Goal: Transaction & Acquisition: Purchase product/service

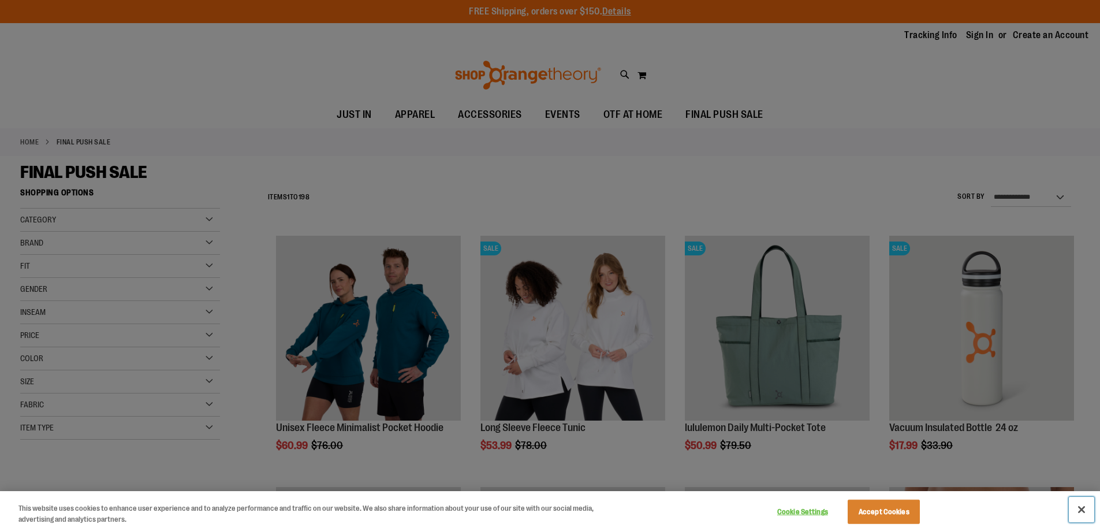
click at [1084, 510] on button "Close" at bounding box center [1081, 509] width 25 height 25
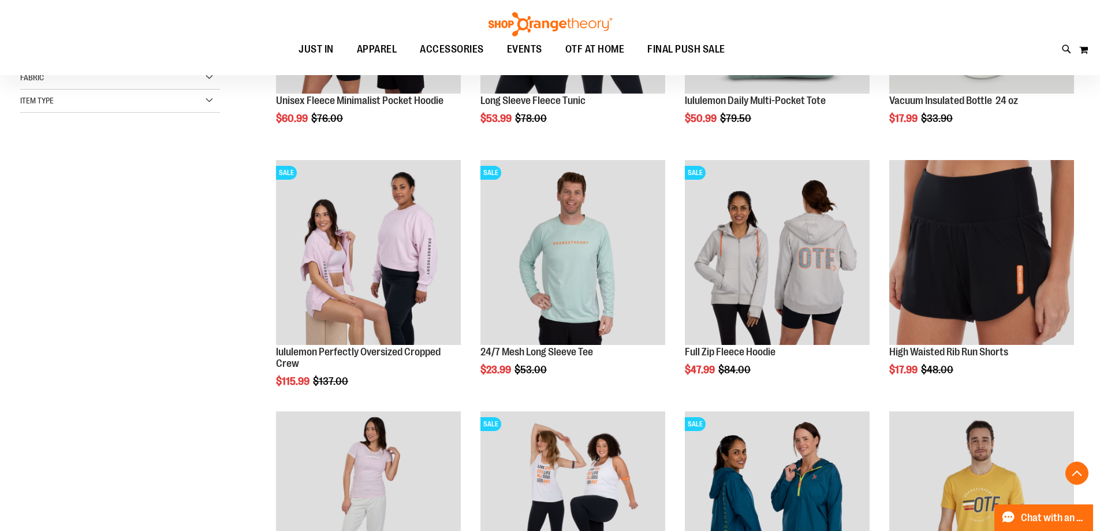
scroll to position [346, 0]
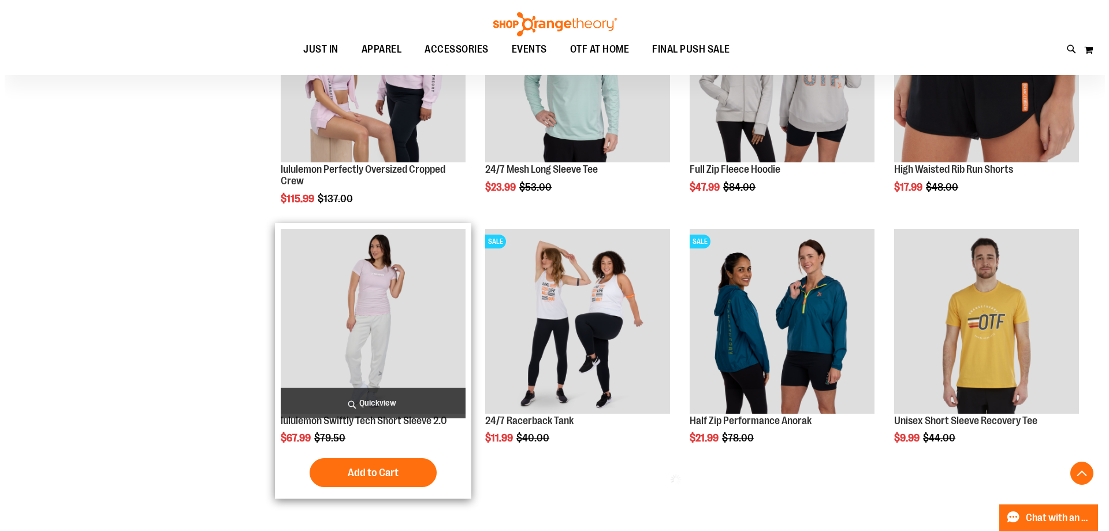
scroll to position [519, 0]
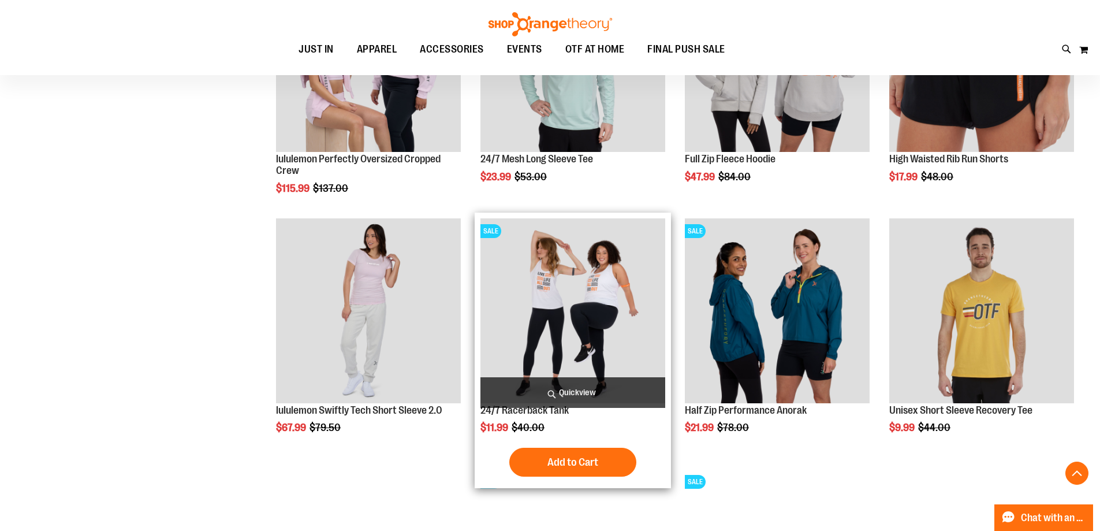
click at [574, 271] on img "product" at bounding box center [572, 310] width 185 height 185
click at [545, 390] on span "Quickview" at bounding box center [572, 392] width 185 height 31
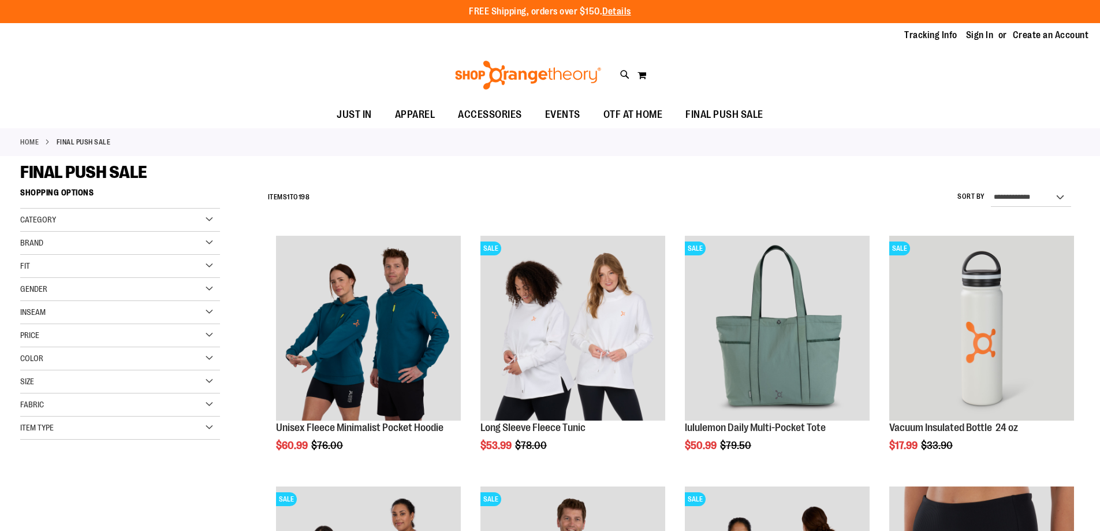
scroll to position [612, 0]
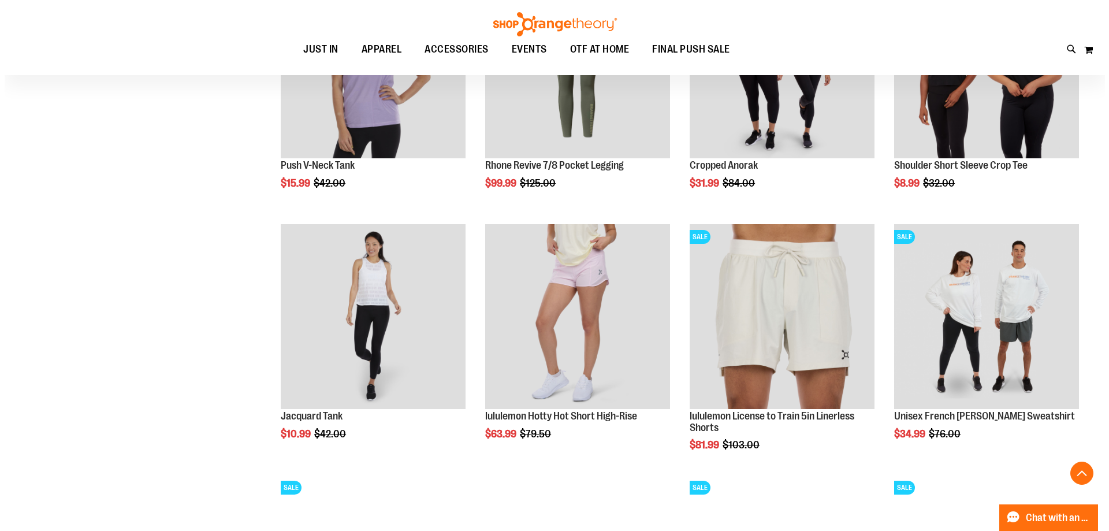
scroll to position [1015, 0]
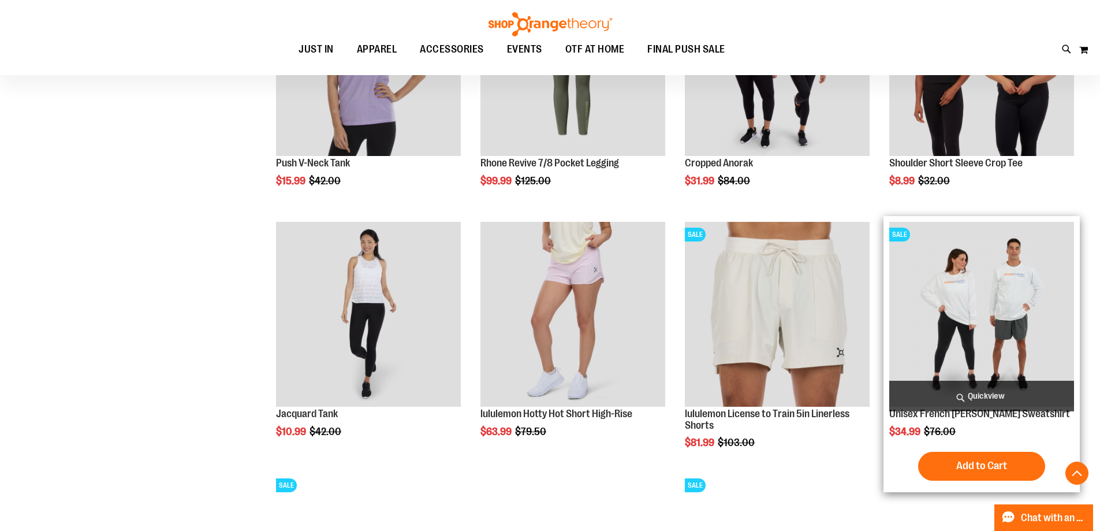
click at [960, 394] on span "Quickview" at bounding box center [981, 396] width 185 height 31
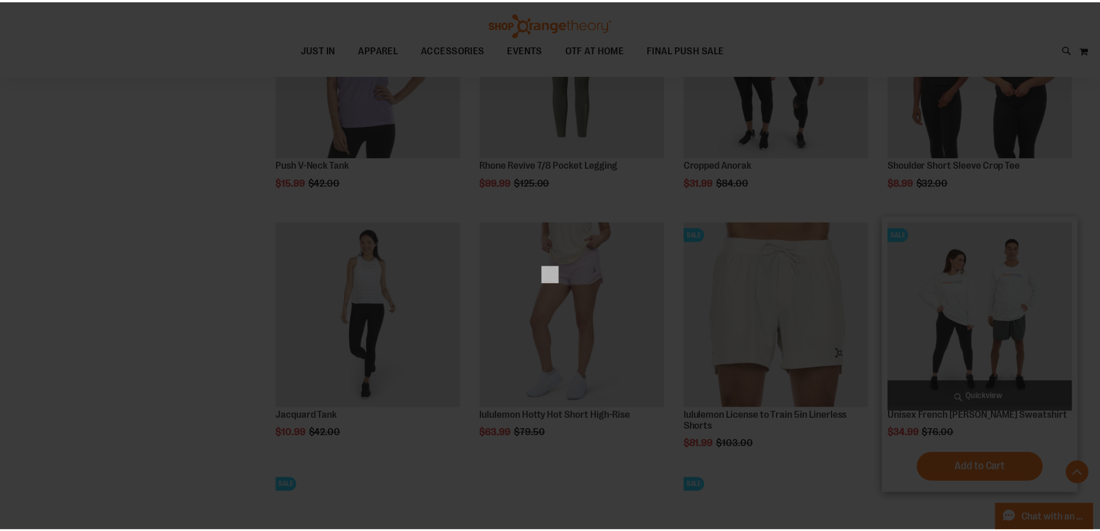
scroll to position [0, 0]
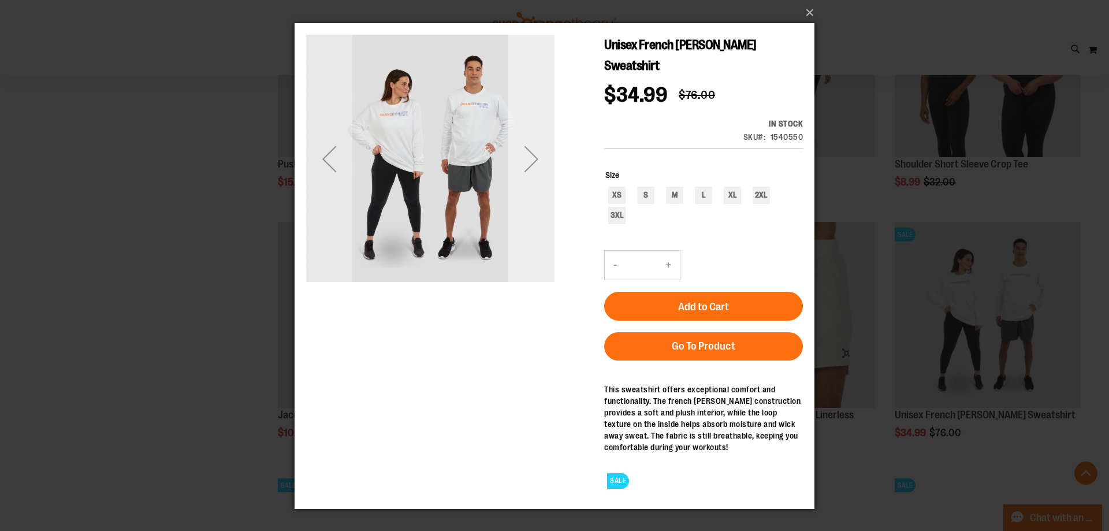
click at [536, 155] on div "Next" at bounding box center [531, 159] width 46 height 46
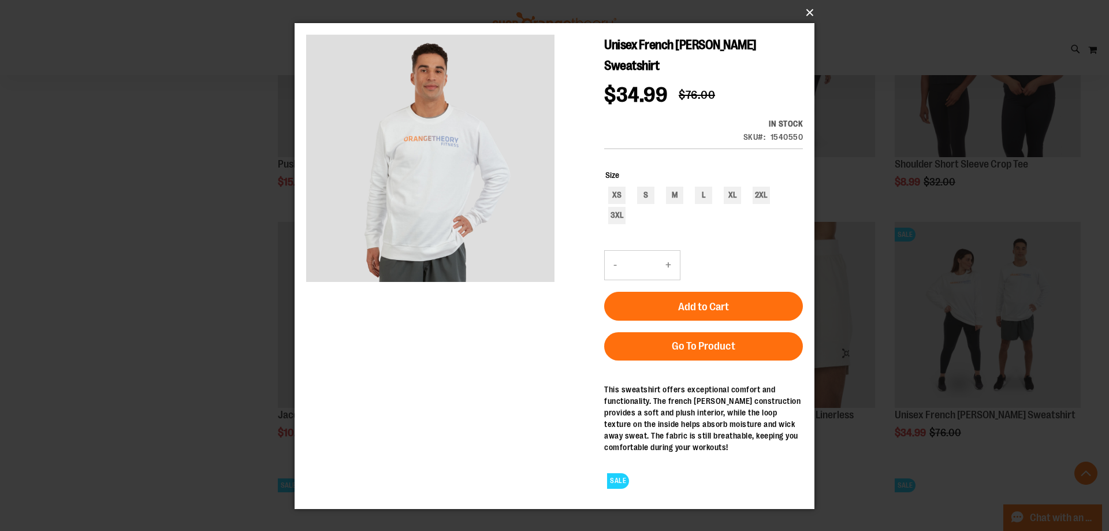
click at [802, 24] on button "×" at bounding box center [558, 12] width 520 height 25
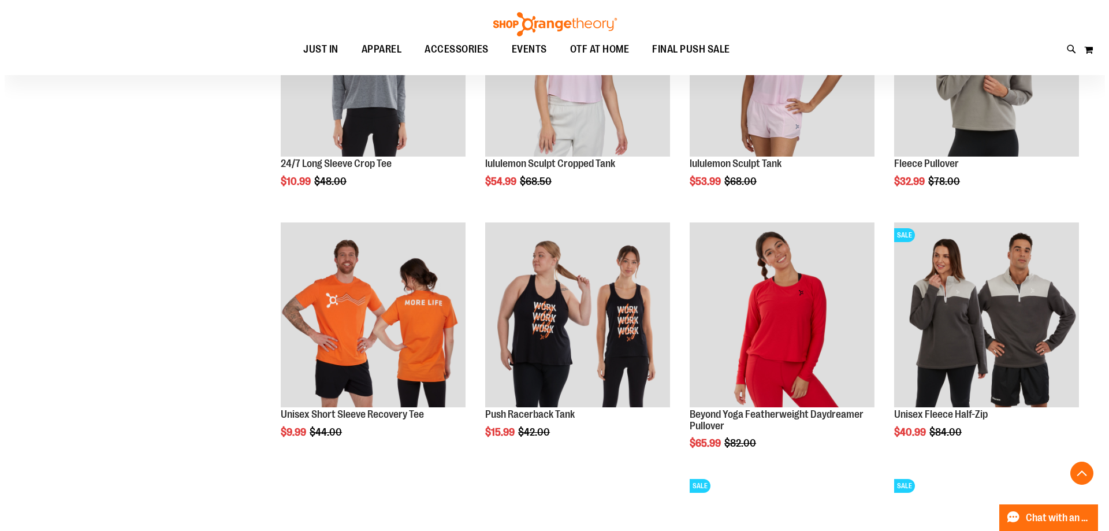
scroll to position [2112, 0]
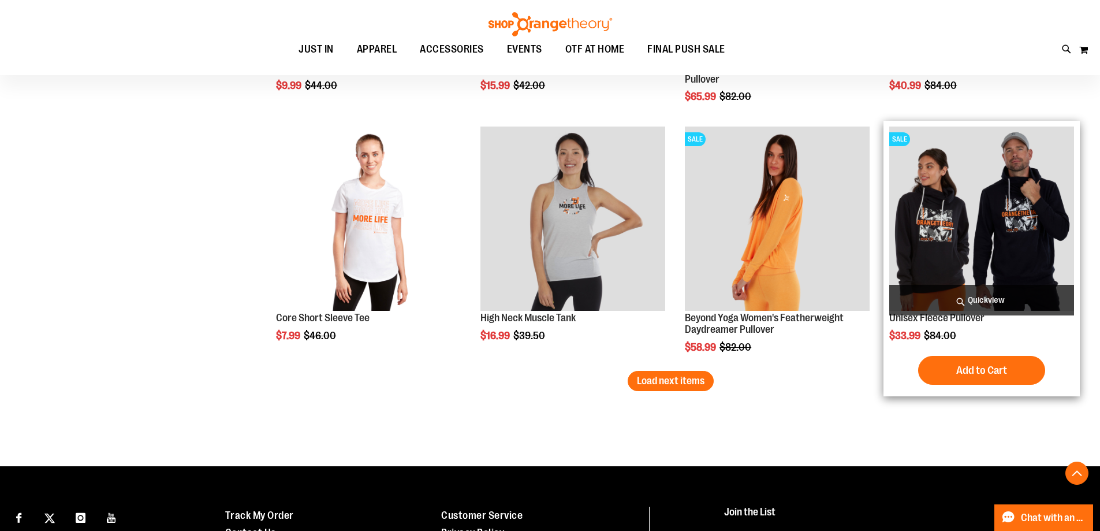
click at [963, 303] on span "Quickview" at bounding box center [981, 300] width 185 height 31
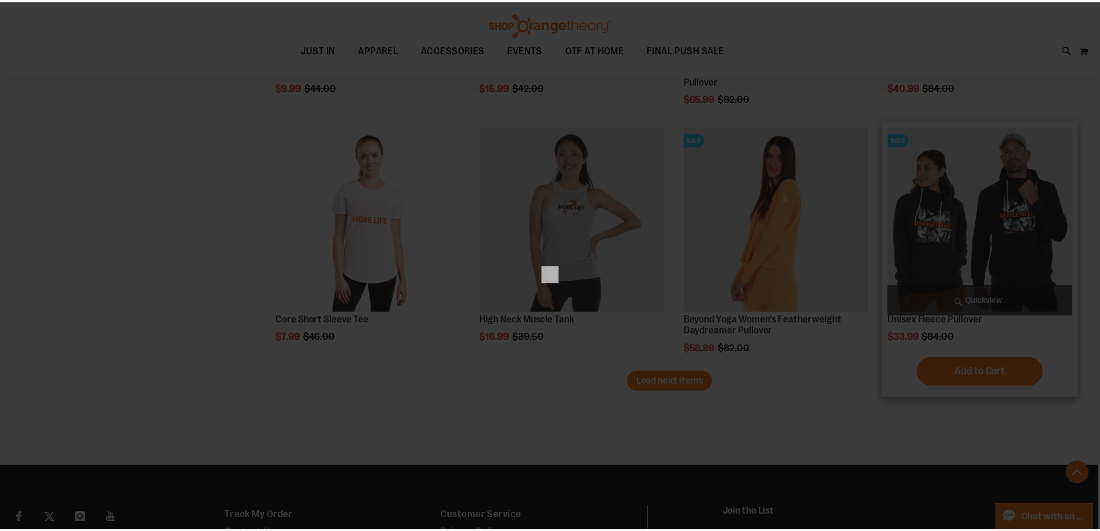
scroll to position [0, 0]
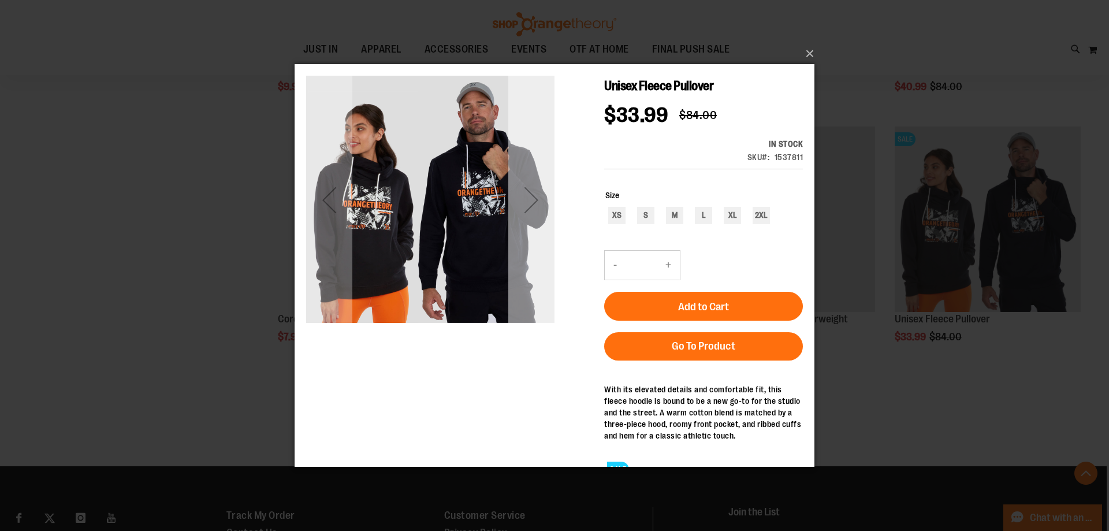
click at [532, 194] on div "Next" at bounding box center [531, 199] width 46 height 46
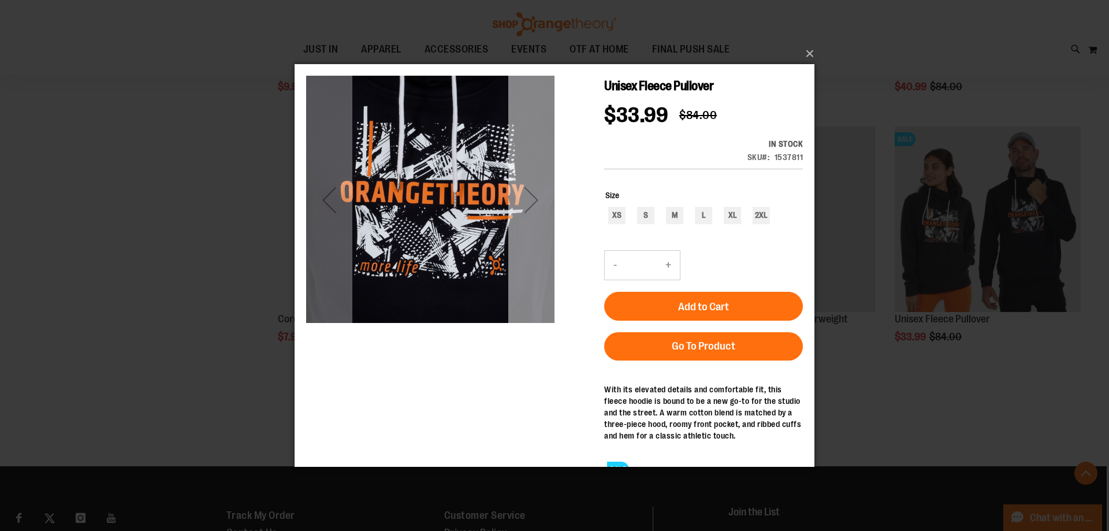
click at [547, 214] on div "Next" at bounding box center [531, 199] width 46 height 46
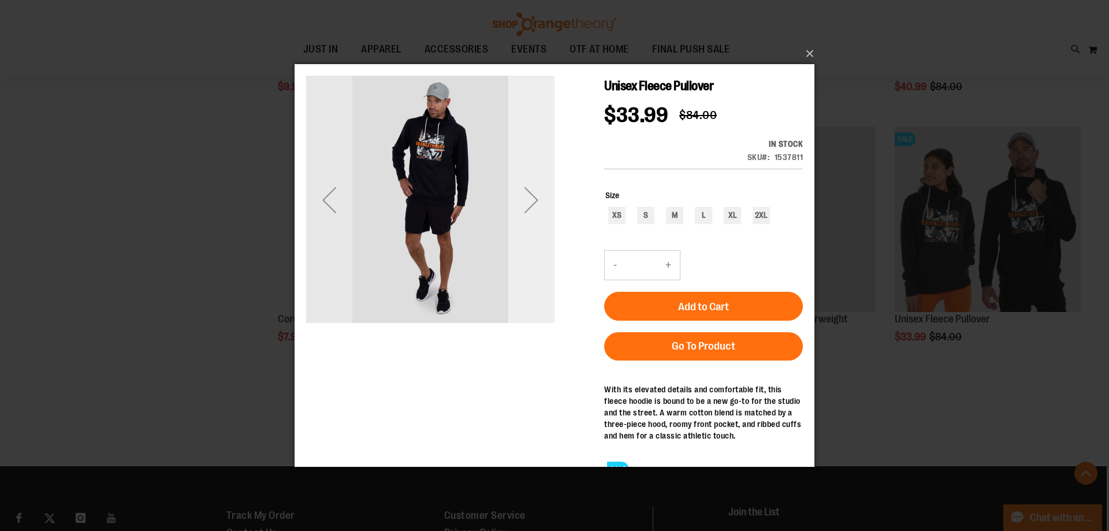
click at [533, 222] on div "Next" at bounding box center [531, 199] width 46 height 46
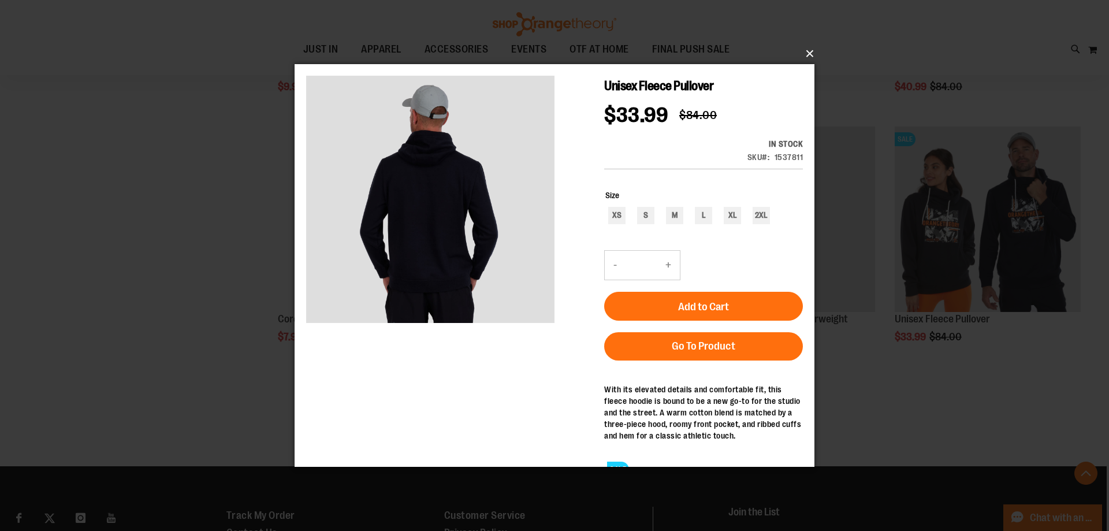
click at [811, 52] on button "×" at bounding box center [558, 53] width 520 height 25
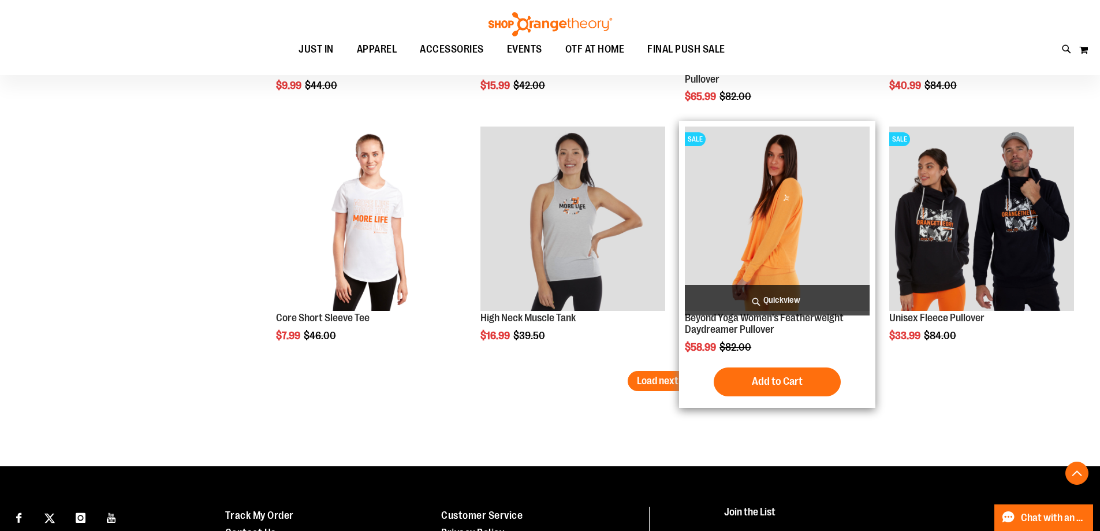
scroll to position [2275, 0]
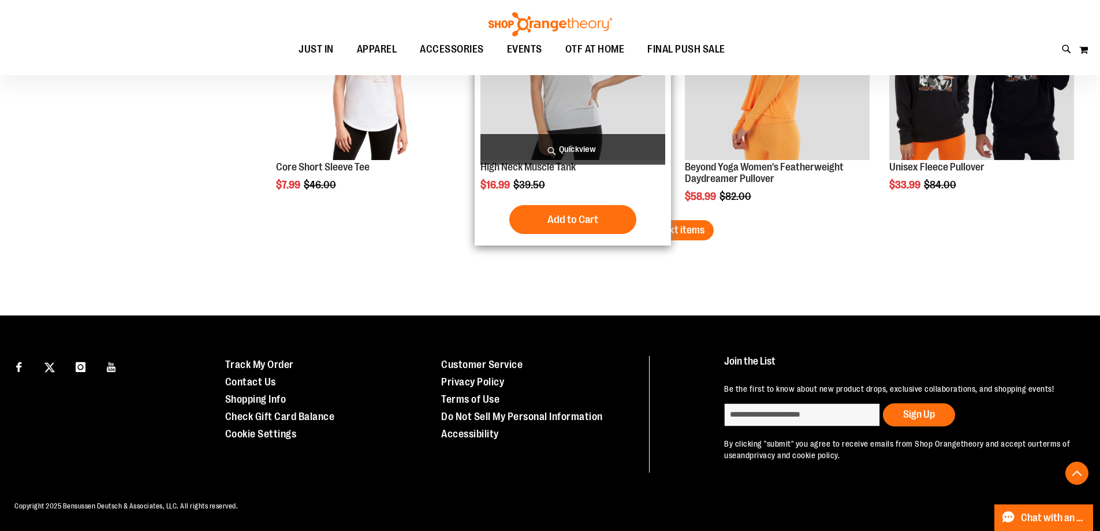
click at [667, 221] on div "High Neck Muscle Tank $16.99 Regular Price $39.50 Quickview" at bounding box center [573, 108] width 196 height 276
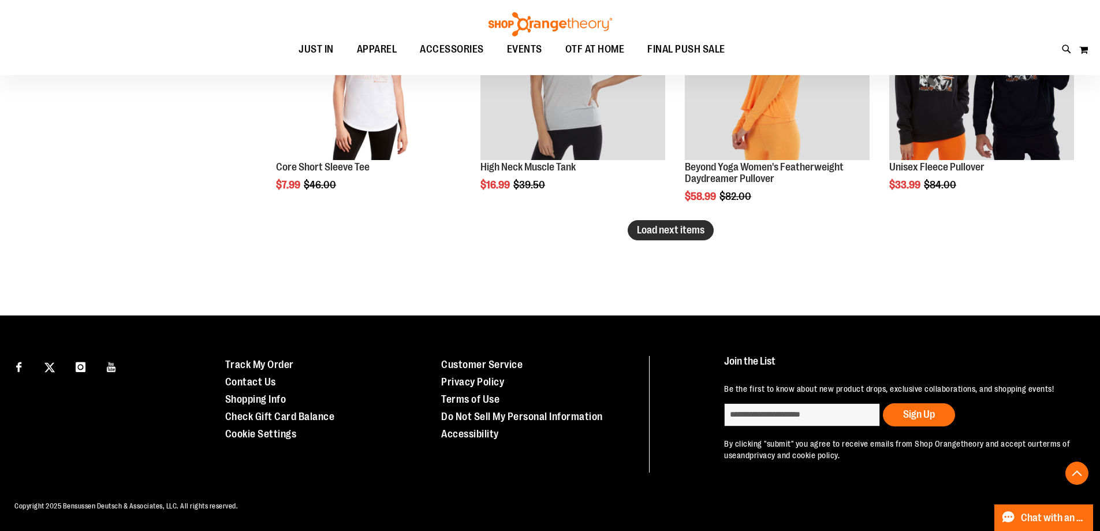
click at [697, 224] on span "Load next items" at bounding box center [671, 230] width 68 height 12
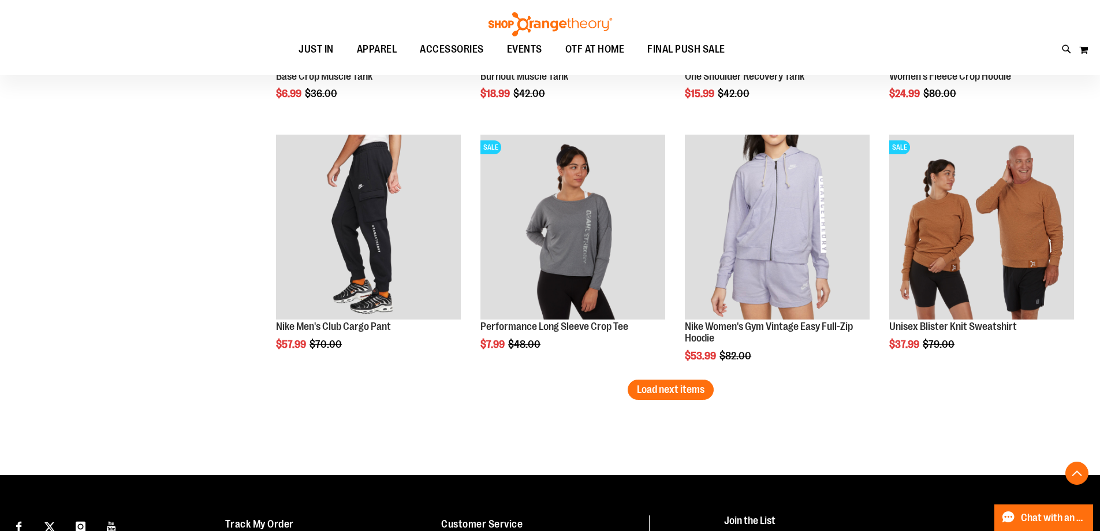
scroll to position [2852, 0]
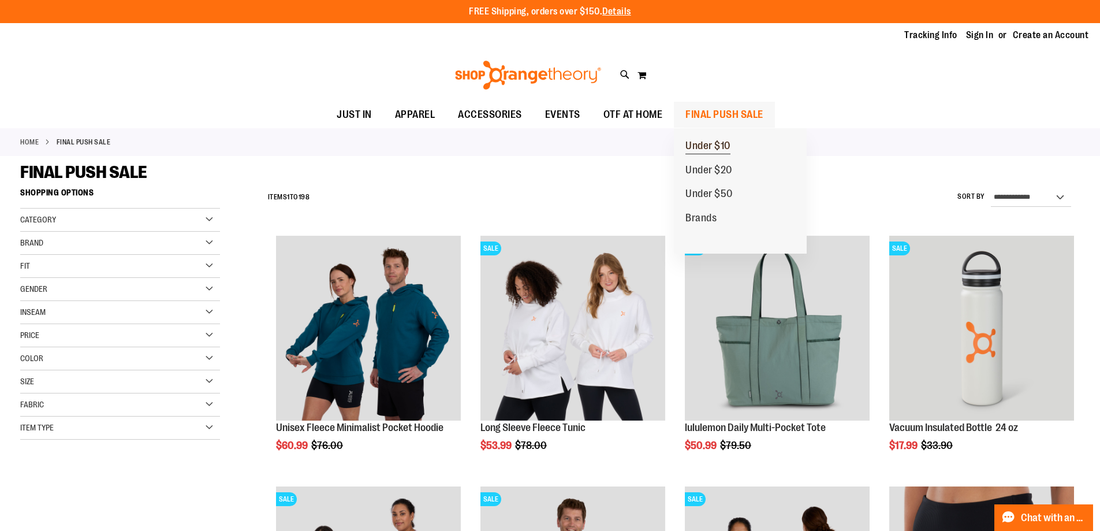
click at [713, 145] on span "Under $10" at bounding box center [707, 147] width 45 height 14
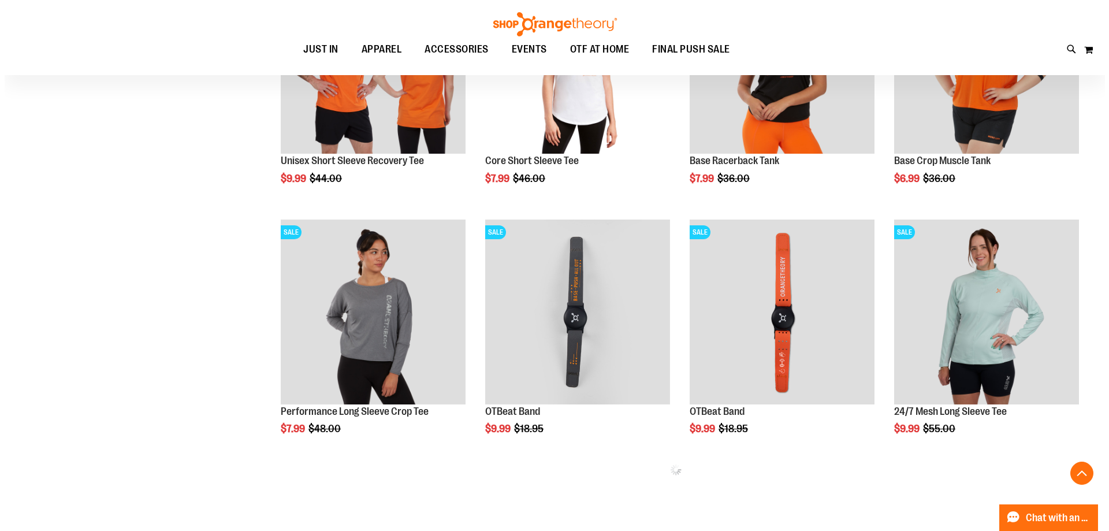
scroll to position [519, 0]
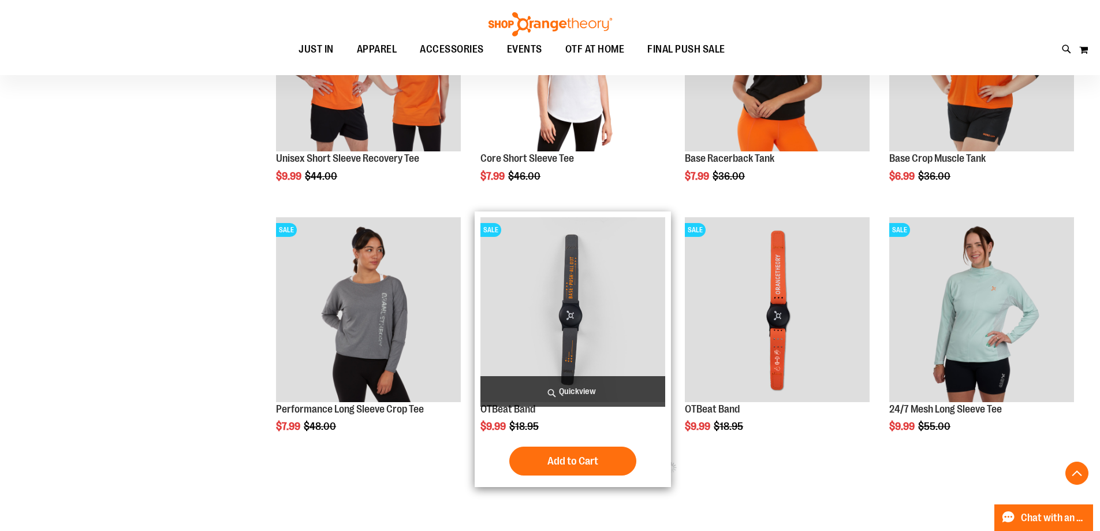
click at [554, 391] on span "Quickview" at bounding box center [572, 391] width 185 height 31
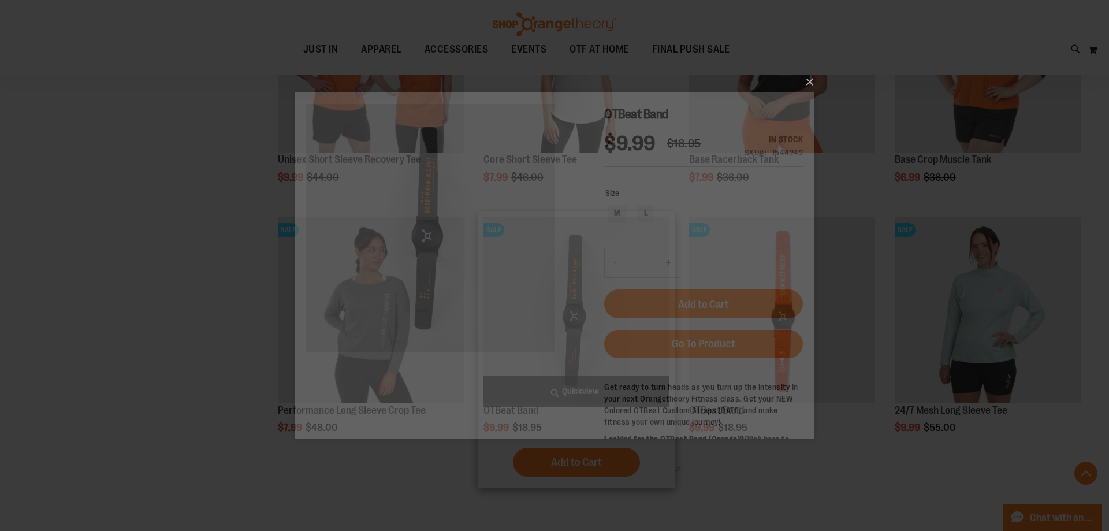
scroll to position [0, 0]
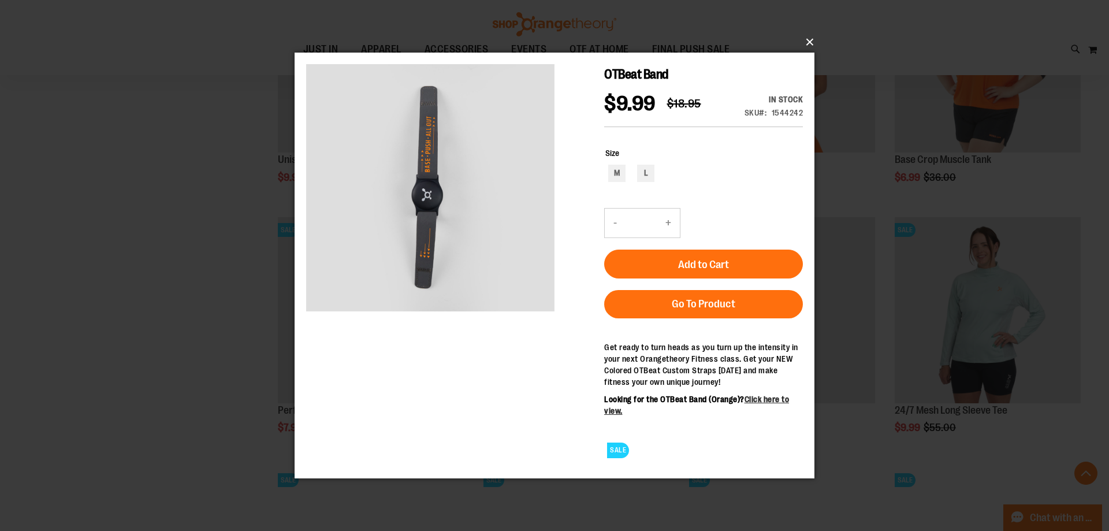
click at [806, 38] on button "×" at bounding box center [558, 41] width 520 height 25
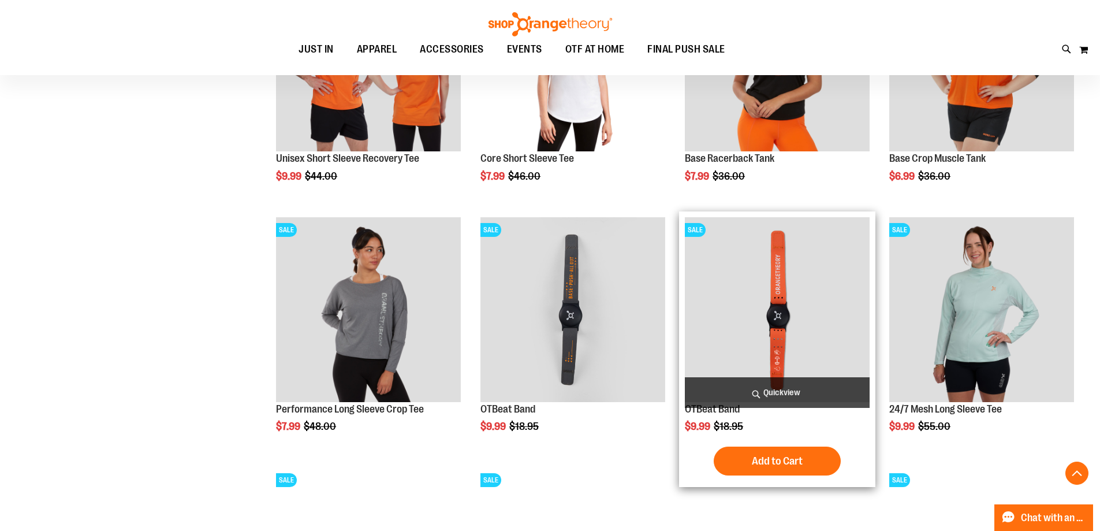
click at [776, 386] on span "Quickview" at bounding box center [777, 392] width 185 height 31
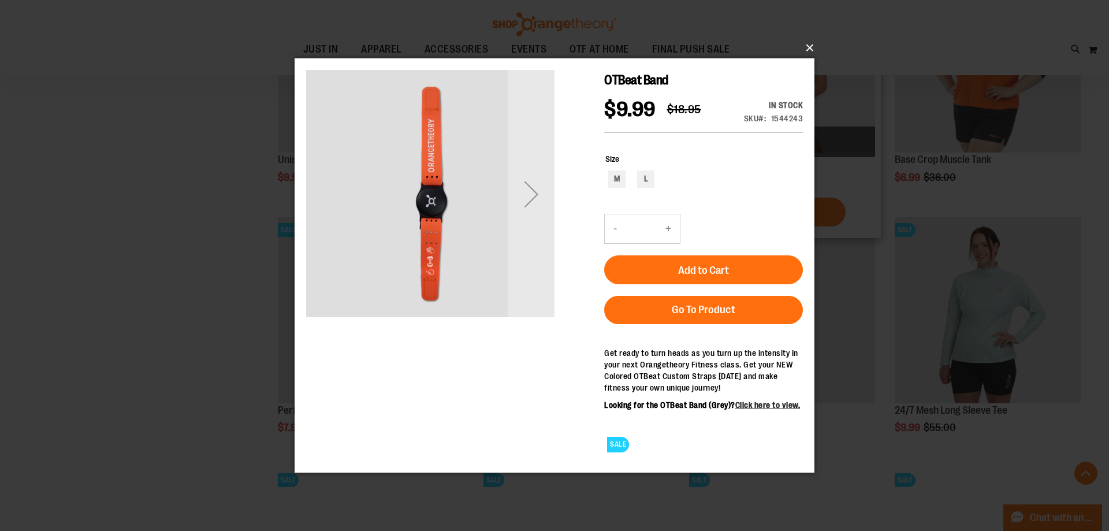
drag, startPoint x: 810, startPoint y: 47, endPoint x: 715, endPoint y: 123, distance: 120.8
click at [810, 49] on button "×" at bounding box center [558, 47] width 520 height 25
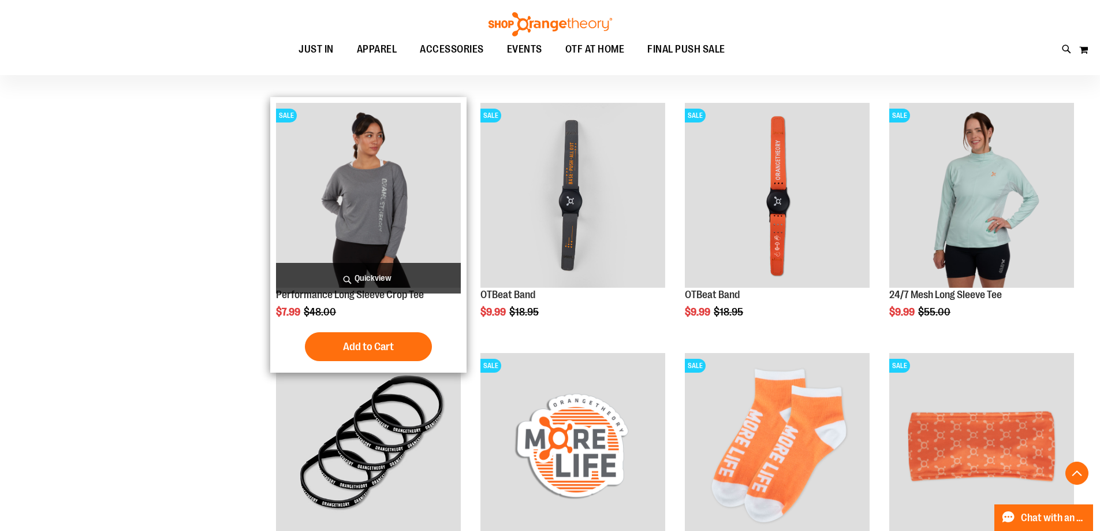
scroll to position [635, 0]
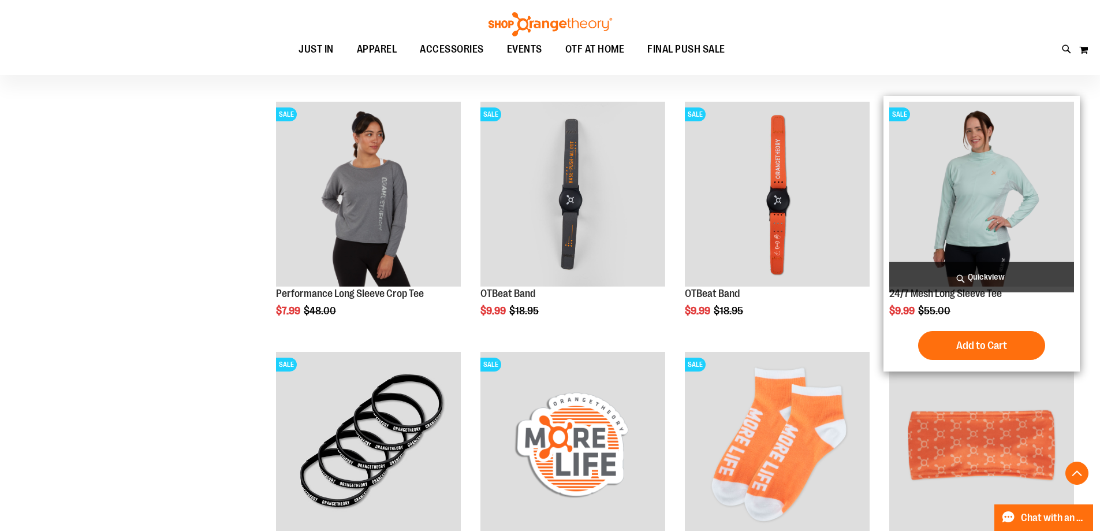
click at [968, 260] on img "product" at bounding box center [981, 194] width 185 height 185
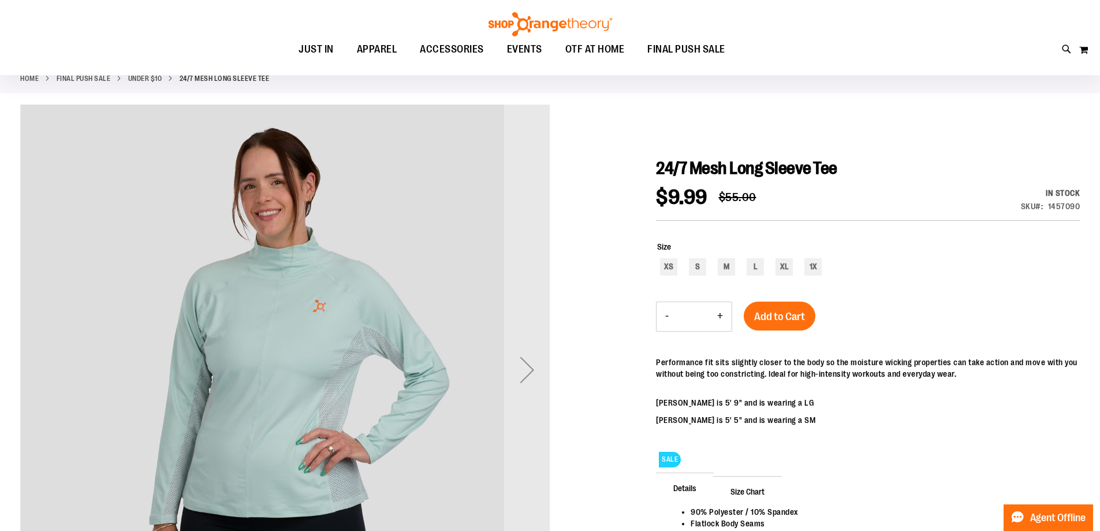
scroll to position [173, 0]
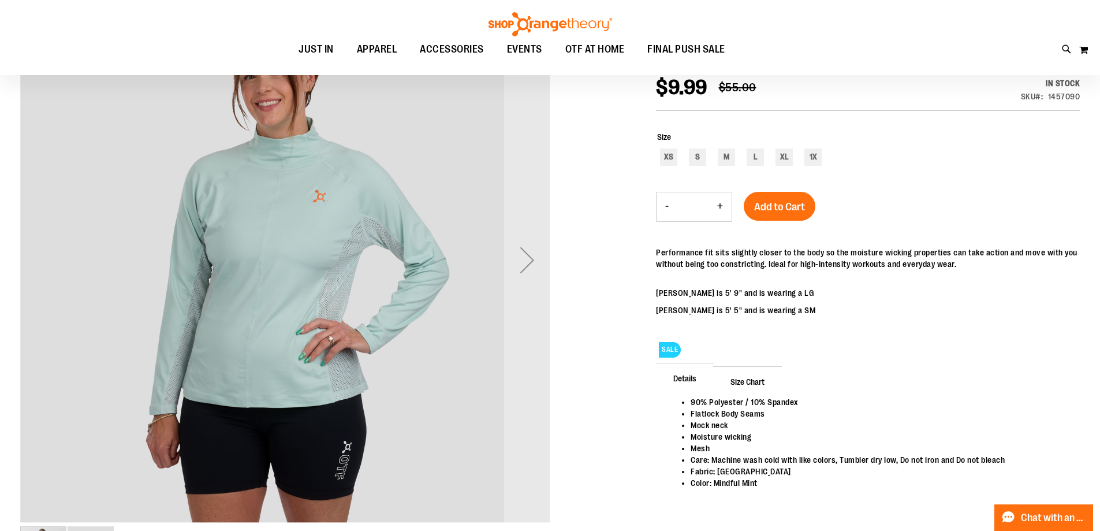
click at [531, 240] on div "Next" at bounding box center [527, 260] width 46 height 46
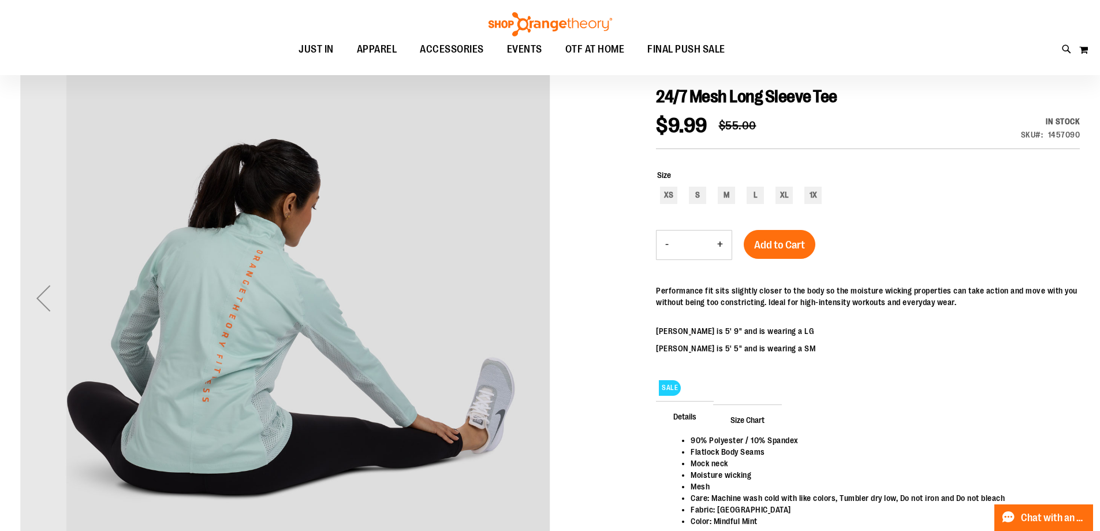
scroll to position [115, 0]
